Goal: Task Accomplishment & Management: Use online tool/utility

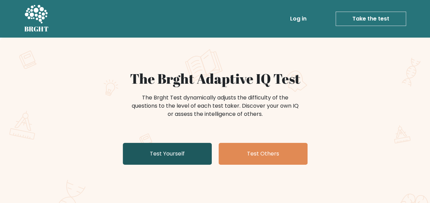
click at [184, 149] on link "Test Yourself" at bounding box center [167, 154] width 89 height 22
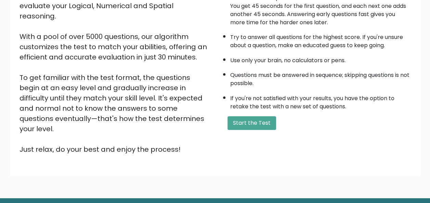
scroll to position [110, 0]
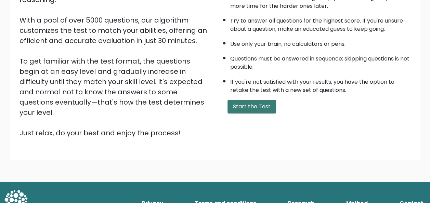
click at [260, 105] on button "Start the Test" at bounding box center [251, 107] width 49 height 14
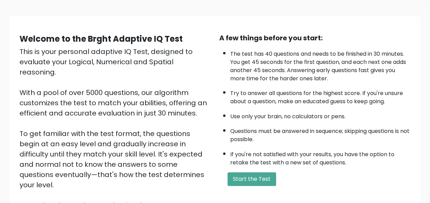
scroll to position [0, 0]
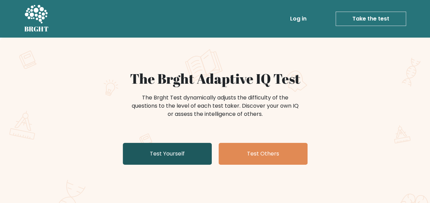
click at [183, 157] on link "Test Yourself" at bounding box center [167, 154] width 89 height 22
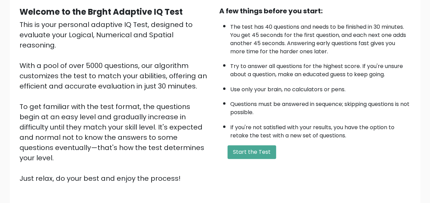
scroll to position [110, 0]
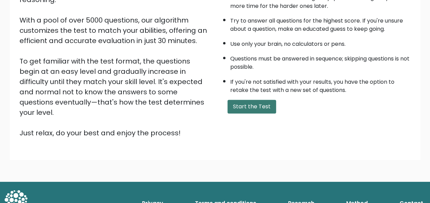
click at [253, 107] on button "Start the Test" at bounding box center [251, 107] width 49 height 14
